Goal: Transaction & Acquisition: Obtain resource

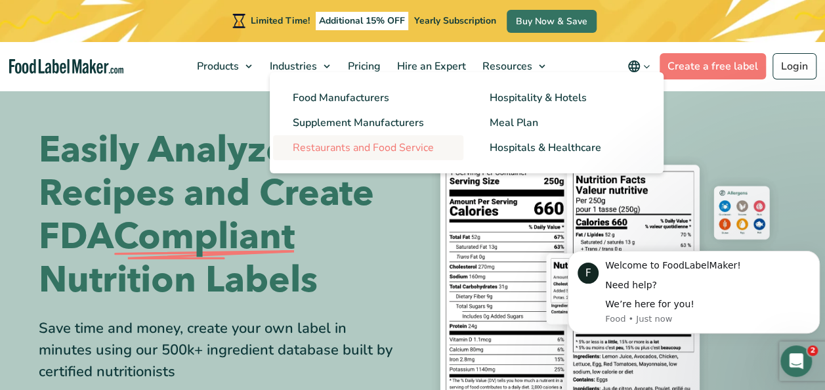
click at [358, 151] on span "Restaurants and Food Service" at bounding box center [363, 147] width 141 height 14
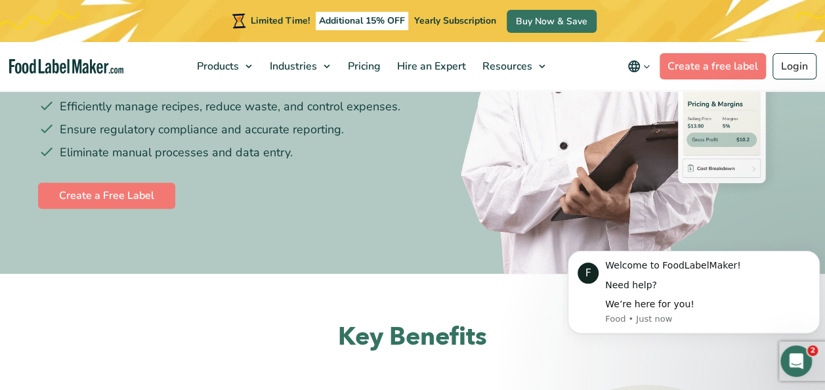
scroll to position [246, 0]
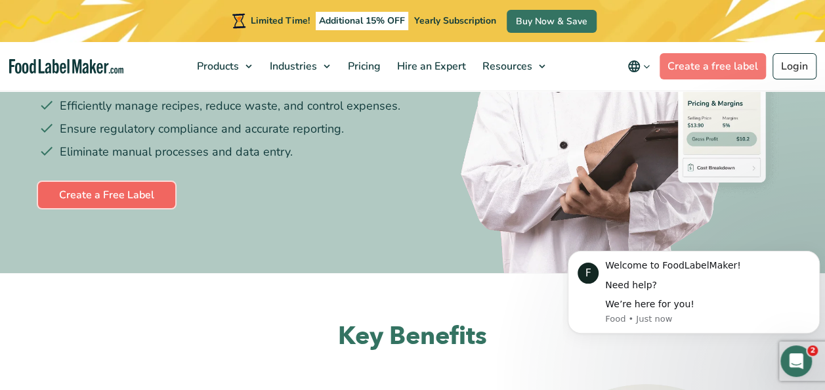
click at [143, 194] on link "Create a Free Label" at bounding box center [106, 195] width 137 height 26
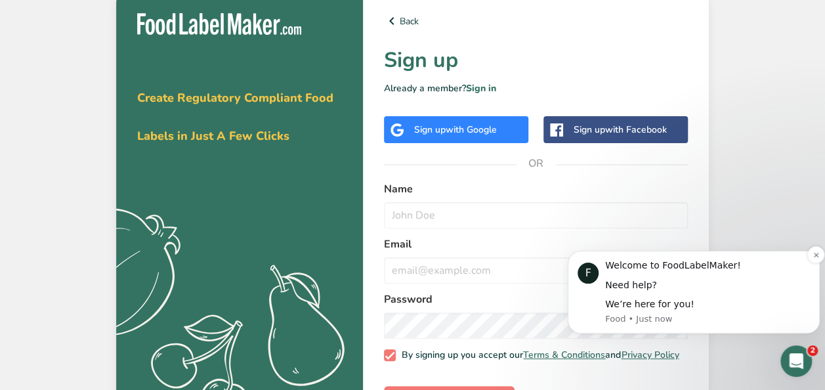
click at [690, 277] on div "Welcome to FoodLabelMaker! Need help? We’re here for you!" at bounding box center [707, 285] width 205 height 52
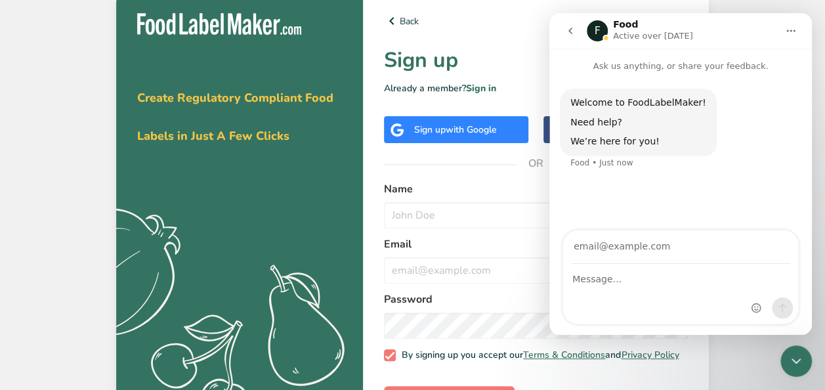
click at [791, 41] on button "Home" at bounding box center [790, 30] width 25 height 25
click at [753, 14] on nav "F Food Active over 1w ago Expand window Download transcript" at bounding box center [680, 30] width 263 height 35
click at [471, 135] on span "with Google" at bounding box center [471, 129] width 51 height 12
click at [570, 30] on icon "go back" at bounding box center [570, 31] width 4 height 7
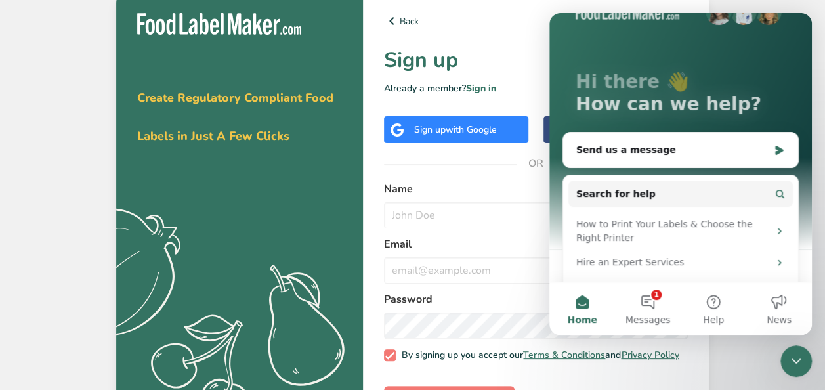
scroll to position [37, 0]
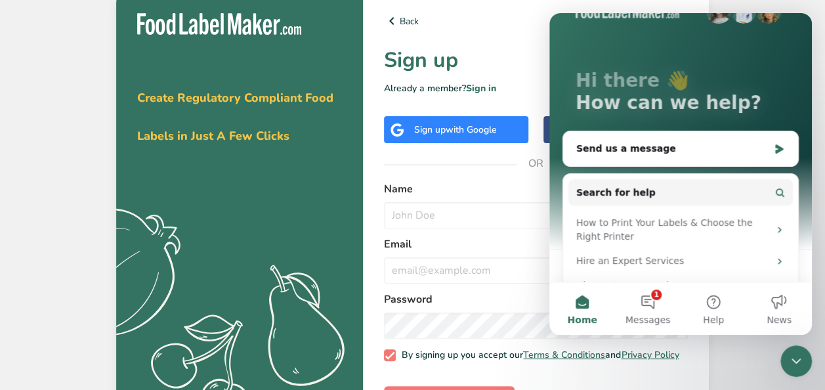
click at [494, 135] on span "with Google" at bounding box center [471, 129] width 51 height 12
